Goal: Task Accomplishment & Management: Manage account settings

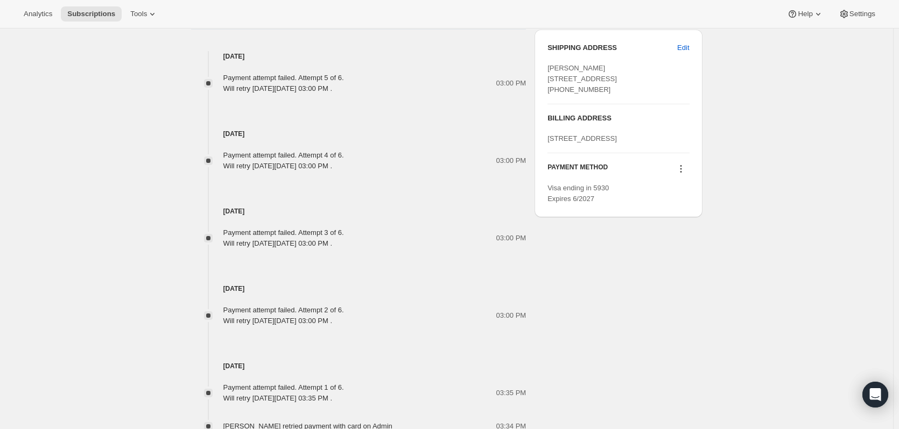
scroll to position [646, 0]
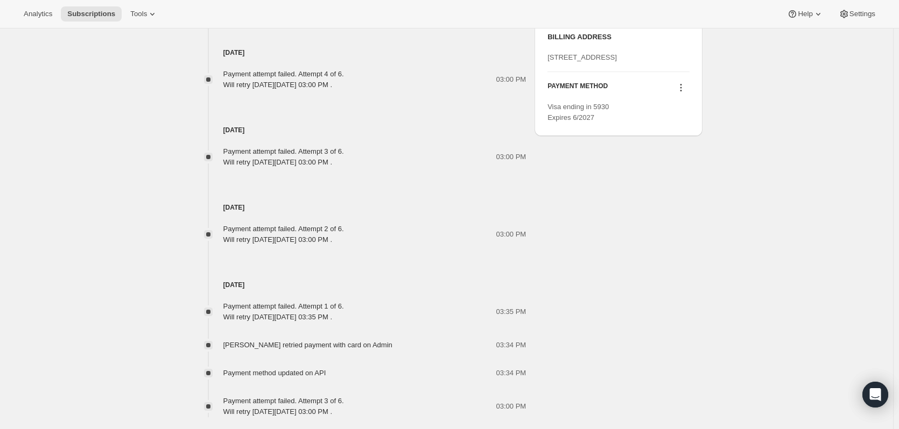
click at [686, 93] on icon at bounding box center [680, 87] width 11 height 11
click at [675, 174] on span "Select payment method" at bounding box center [682, 169] width 75 height 11
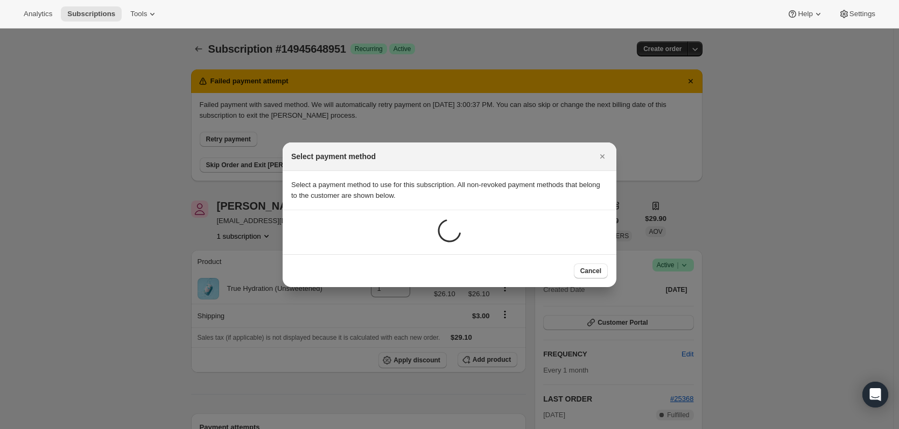
scroll to position [0, 0]
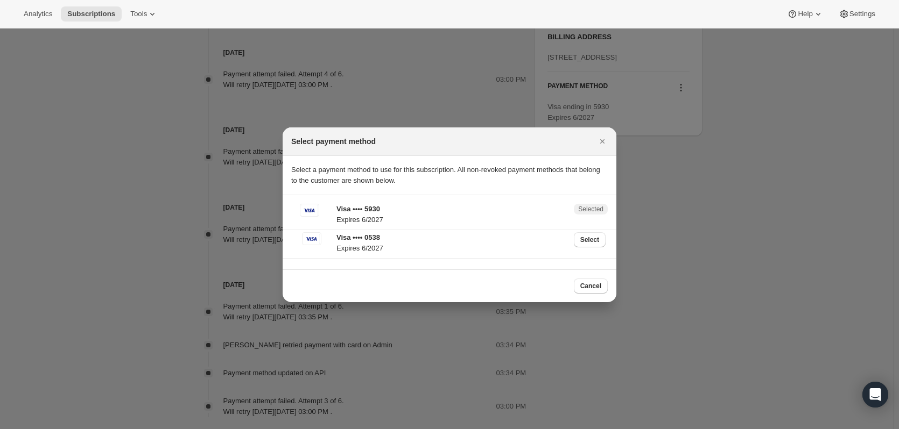
drag, startPoint x: 605, startPoint y: 139, endPoint x: 736, endPoint y: 196, distance: 143.2
click at [600, 141] on icon "Close" at bounding box center [602, 141] width 11 height 11
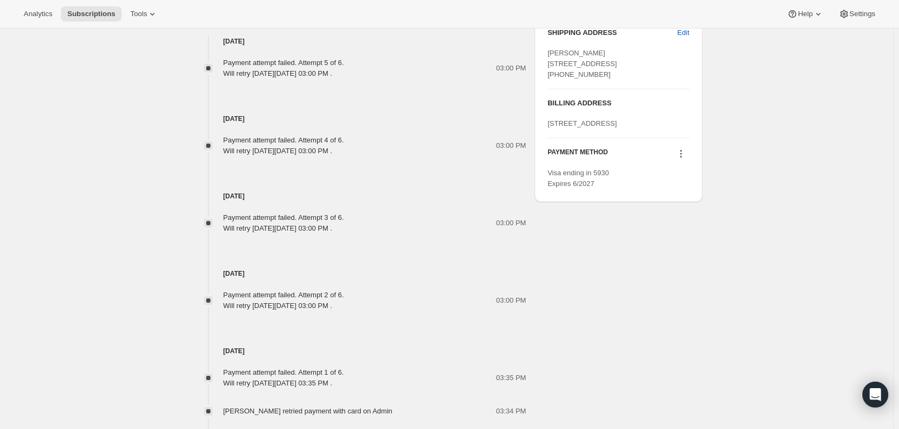
scroll to position [484, 0]
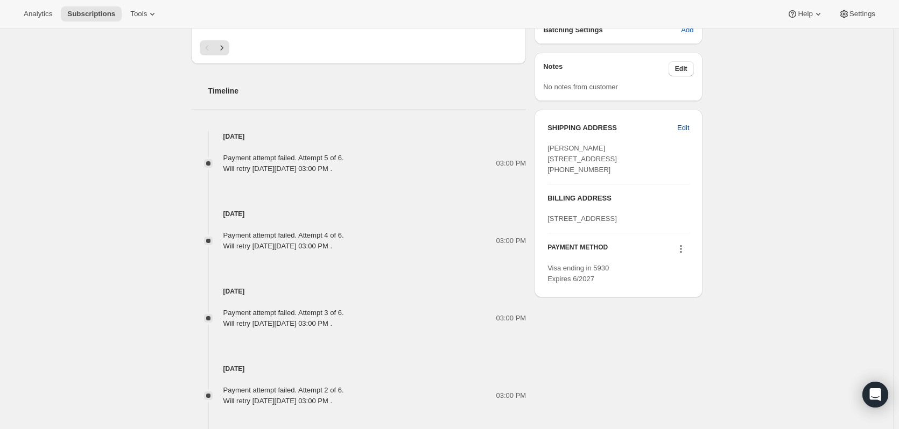
click at [688, 127] on span "Edit" at bounding box center [683, 128] width 12 height 11
select select "FL"
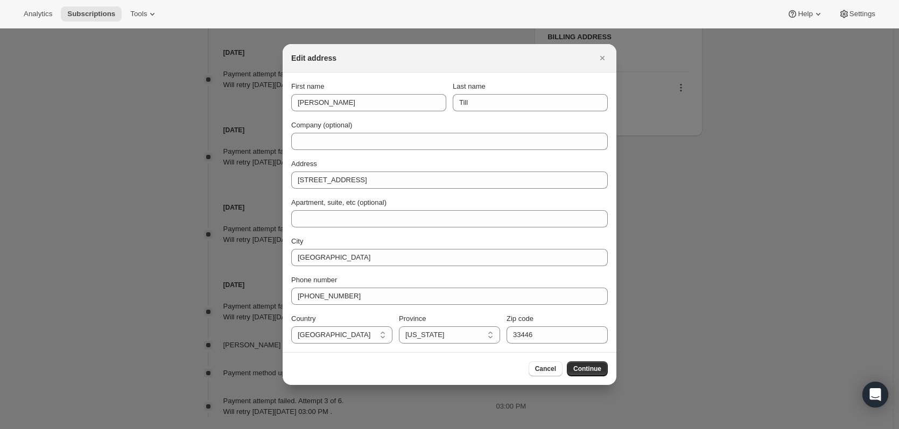
scroll to position [0, 0]
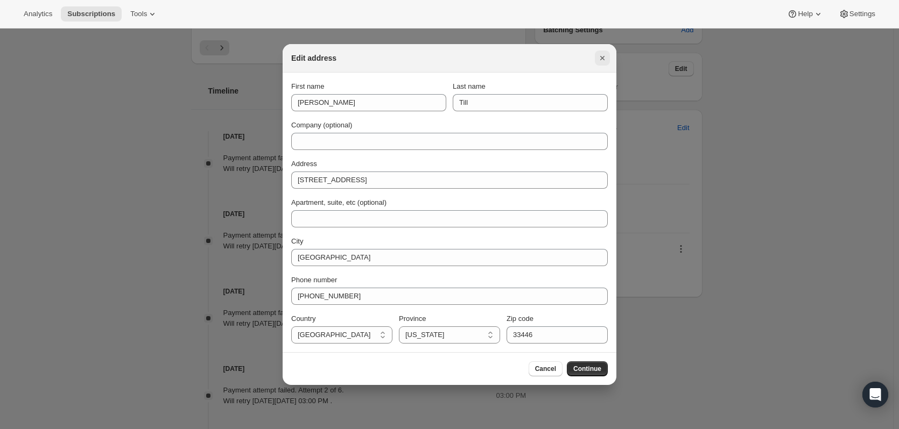
click at [602, 57] on icon "Close" at bounding box center [602, 58] width 11 height 11
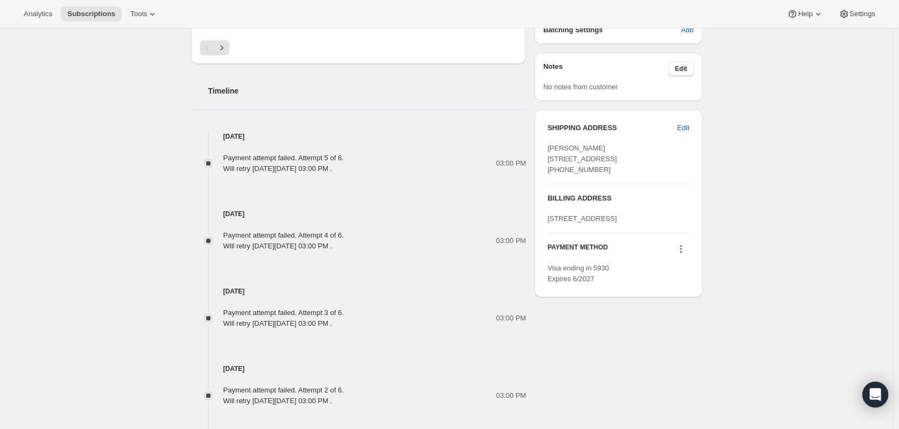
click at [766, 354] on div "Subscription #14945648951. This page is ready Subscription #14945648951 Success…" at bounding box center [446, 94] width 893 height 1101
click at [681, 255] on icon at bounding box center [680, 249] width 11 height 11
click at [805, 235] on div "Subscription #14945648951. This page is ready Subscription #14945648951 Success…" at bounding box center [446, 94] width 893 height 1101
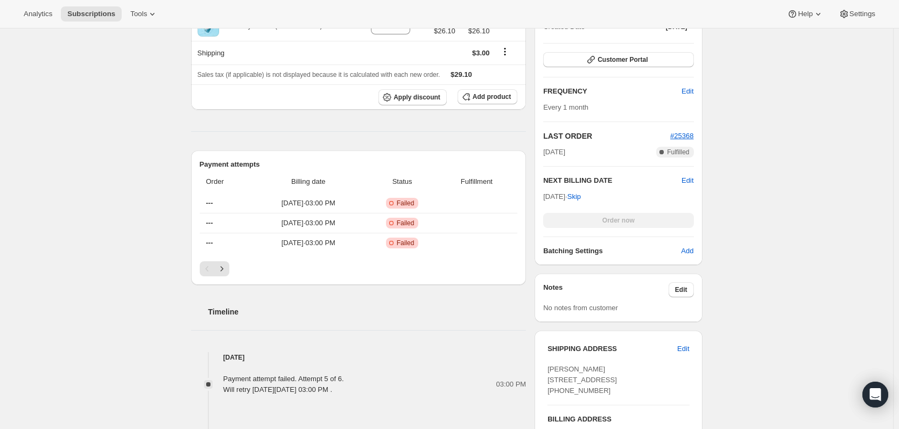
scroll to position [54, 0]
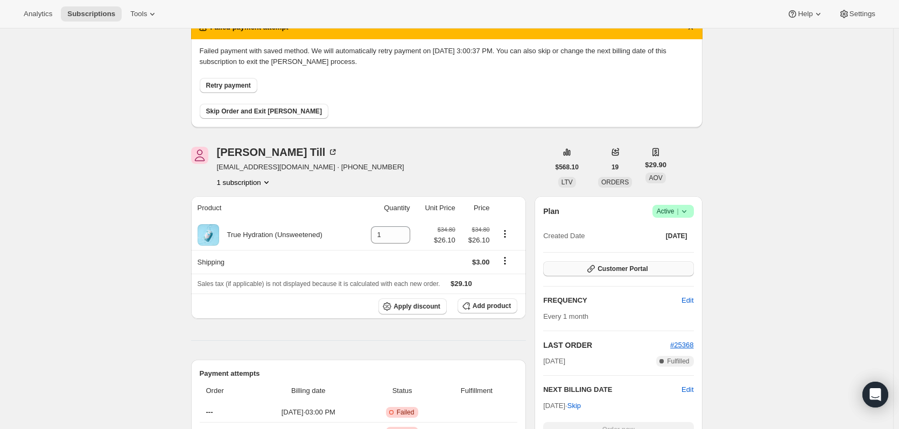
click at [587, 269] on button "Customer Portal" at bounding box center [618, 269] width 150 height 15
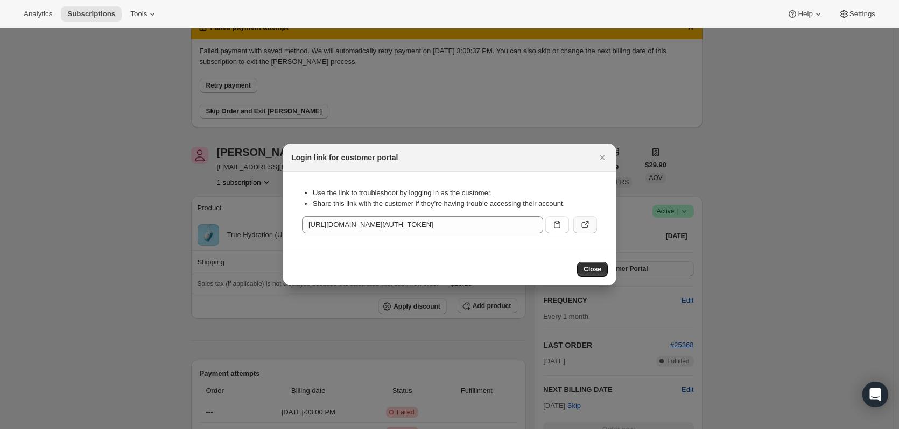
click at [585, 222] on icon ":rbu:" at bounding box center [585, 225] width 11 height 11
drag, startPoint x: 603, startPoint y: 158, endPoint x: 723, endPoint y: 230, distance: 139.6
click at [604, 158] on icon "Close" at bounding box center [602, 157] width 11 height 11
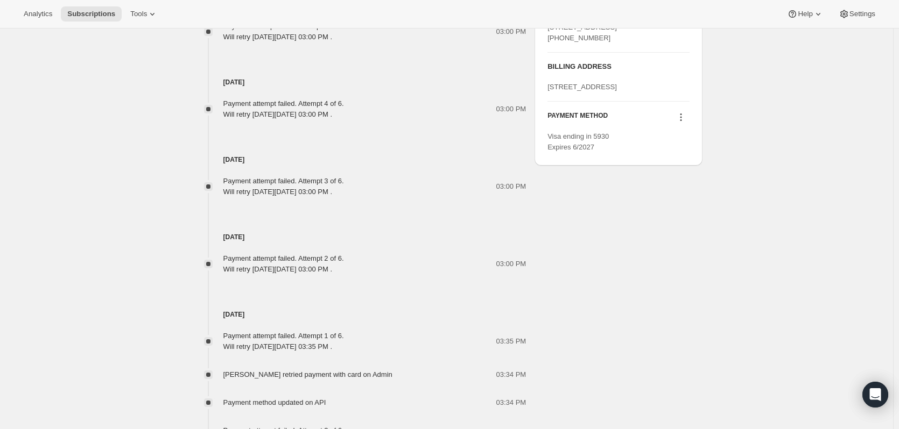
scroll to position [699, 0]
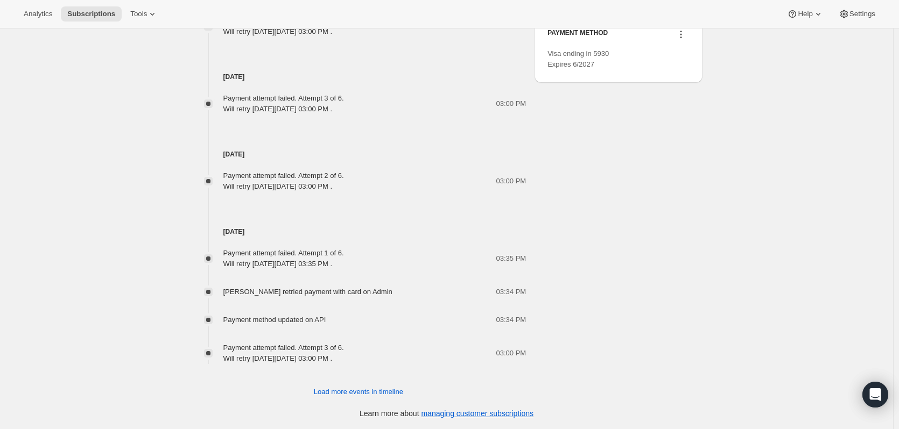
click at [685, 40] on icon at bounding box center [680, 34] width 11 height 11
click at [689, 101] on span "Send link to update card" at bounding box center [682, 98] width 75 height 8
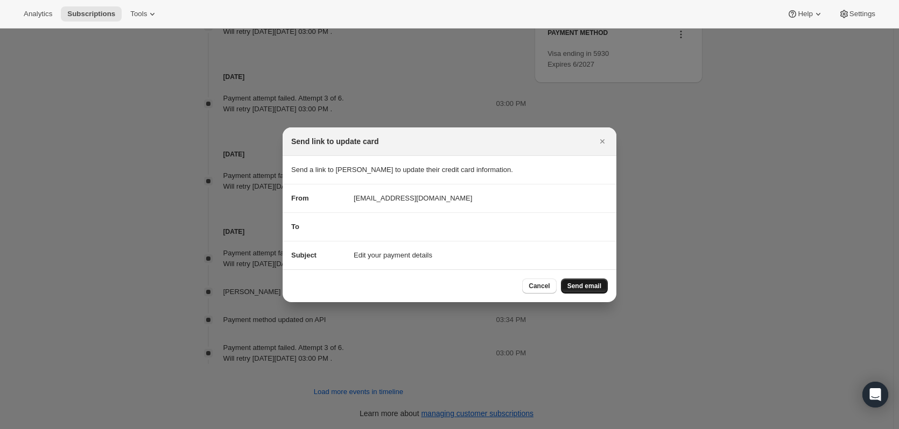
click at [577, 291] on button "Send email" at bounding box center [584, 286] width 47 height 15
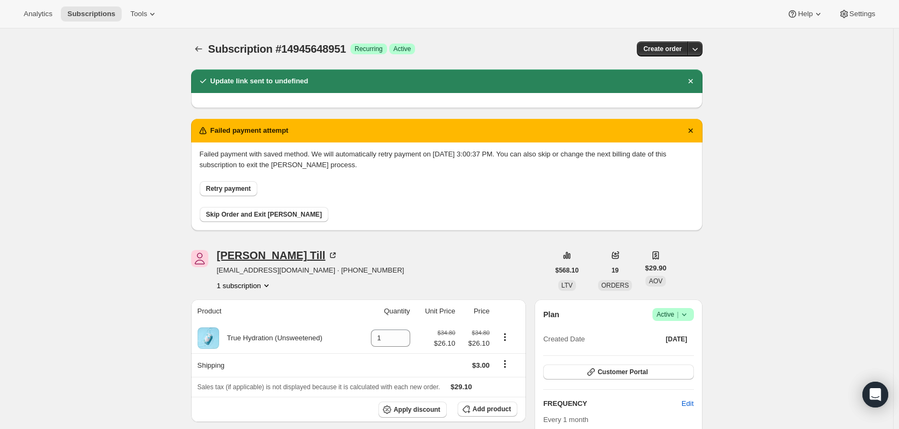
click at [255, 260] on div "[PERSON_NAME]" at bounding box center [278, 255] width 122 height 11
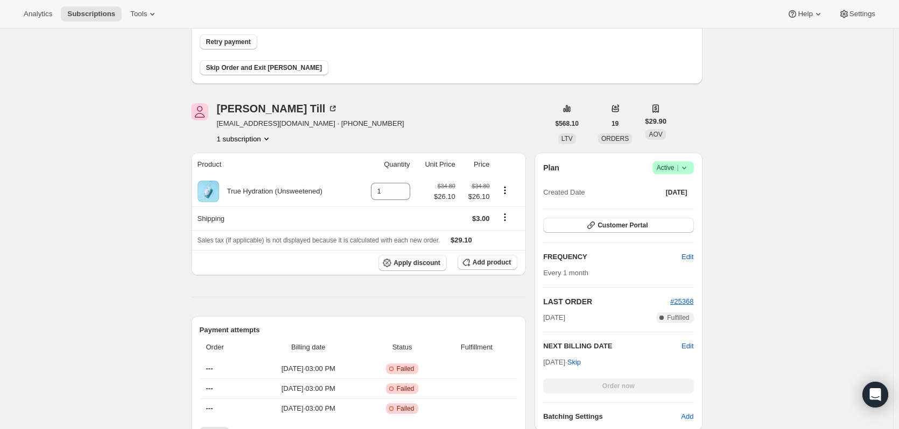
scroll to position [269, 0]
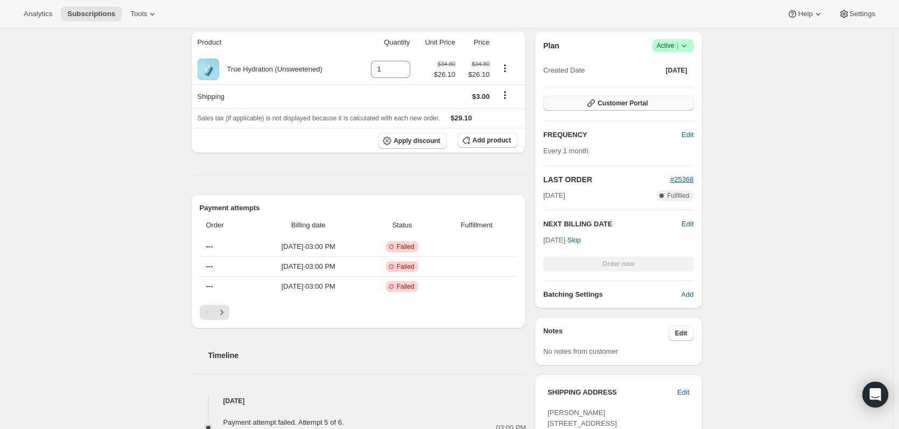
click at [630, 96] on button "Customer Portal" at bounding box center [618, 103] width 150 height 15
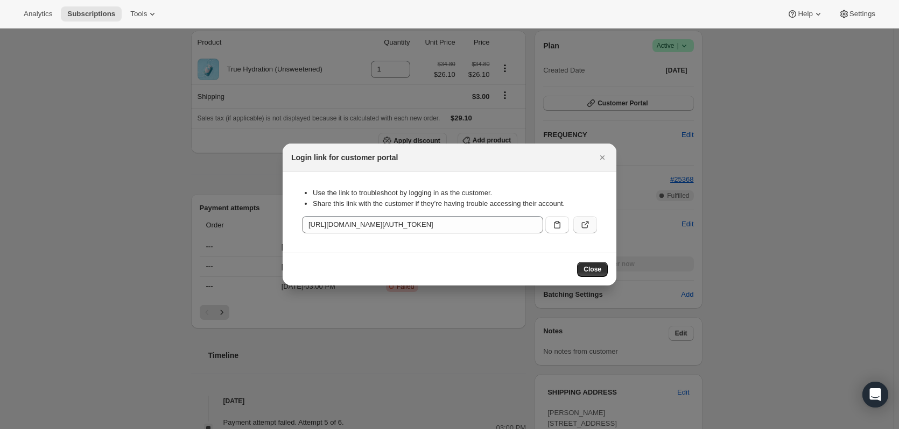
click at [575, 229] on button ":rbu:" at bounding box center [585, 224] width 24 height 17
click at [613, 160] on div "Login link for customer portal" at bounding box center [450, 158] width 334 height 29
click at [609, 161] on button "Close" at bounding box center [602, 157] width 15 height 15
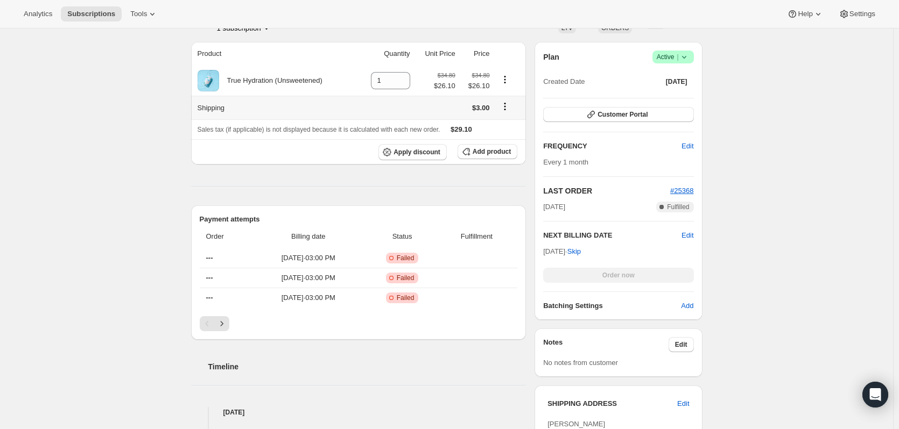
scroll to position [269, 0]
